Goal: Check status

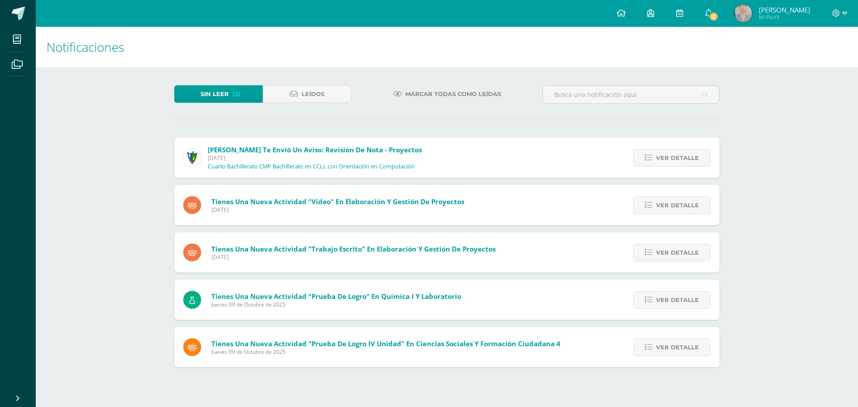
click at [763, 12] on span "[PERSON_NAME]" at bounding box center [783, 9] width 51 height 9
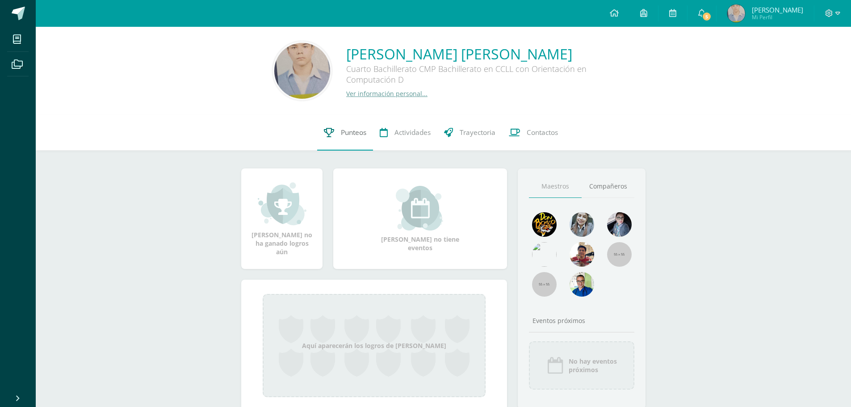
click at [345, 133] on span "Punteos" at bounding box center [353, 132] width 25 height 9
